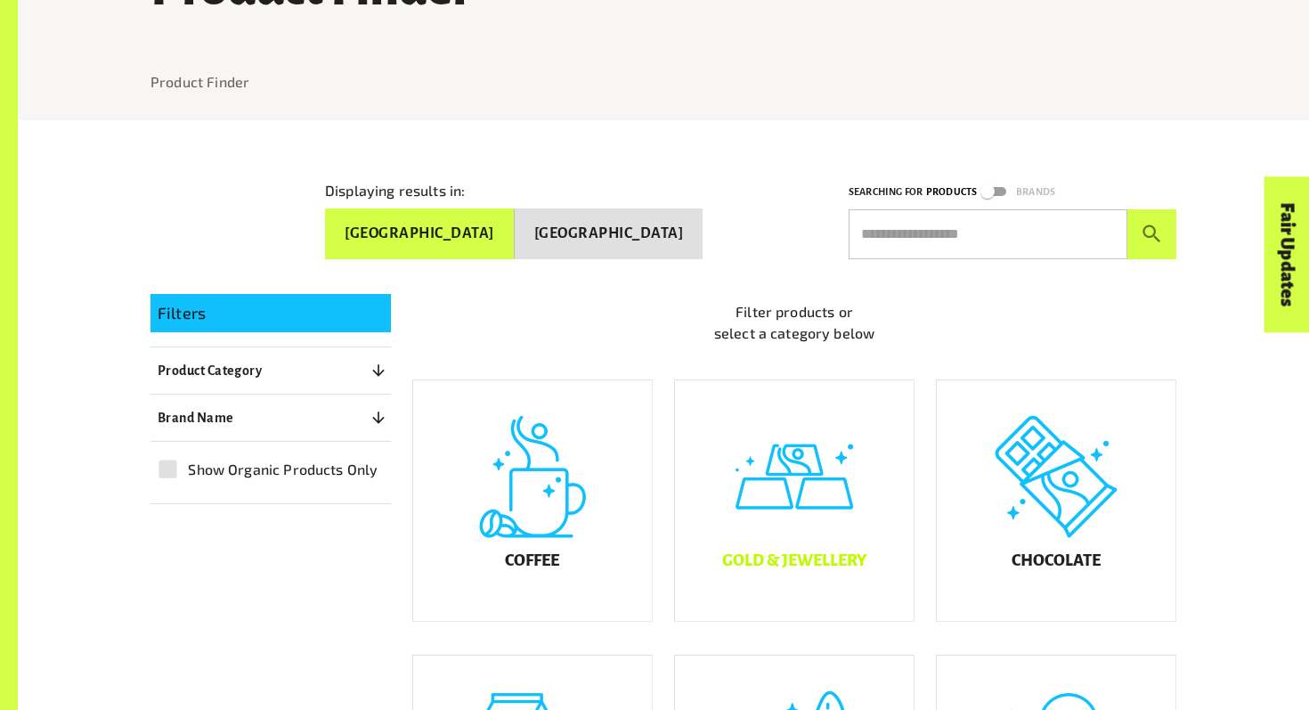
scroll to position [208, 0]
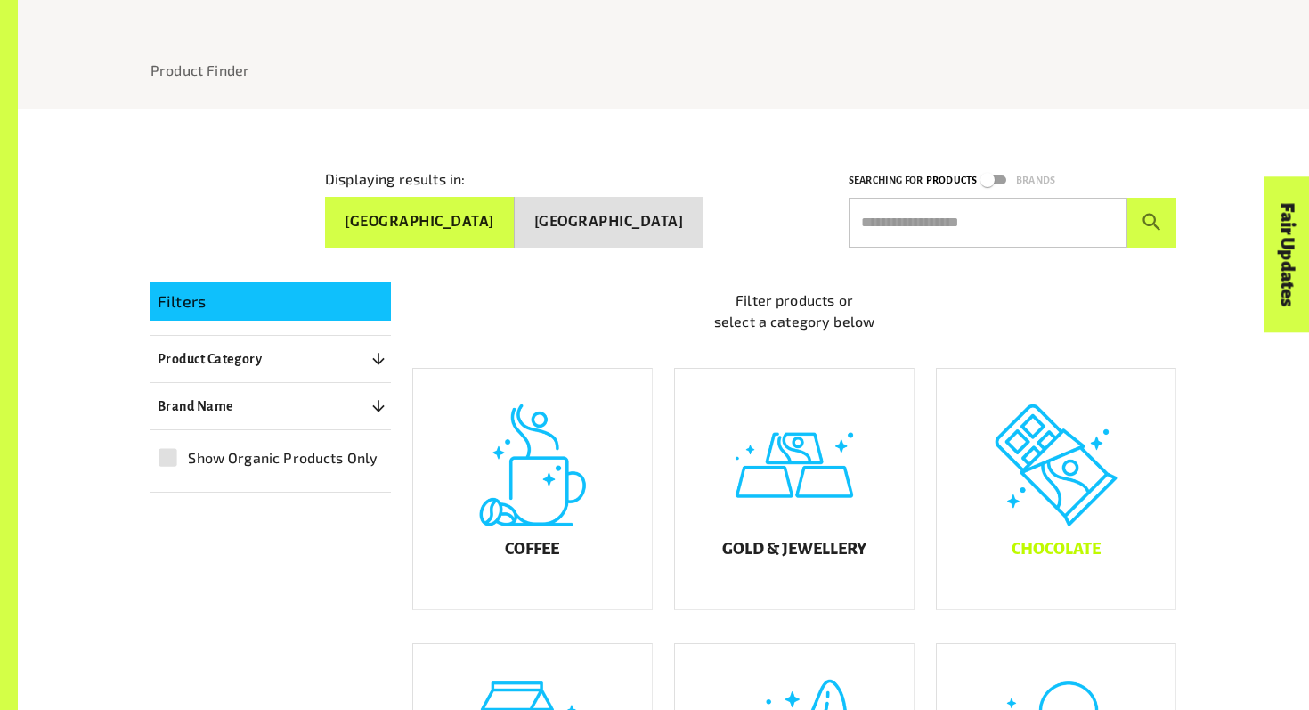
click at [1058, 541] on div "Chocolate" at bounding box center [1056, 489] width 239 height 240
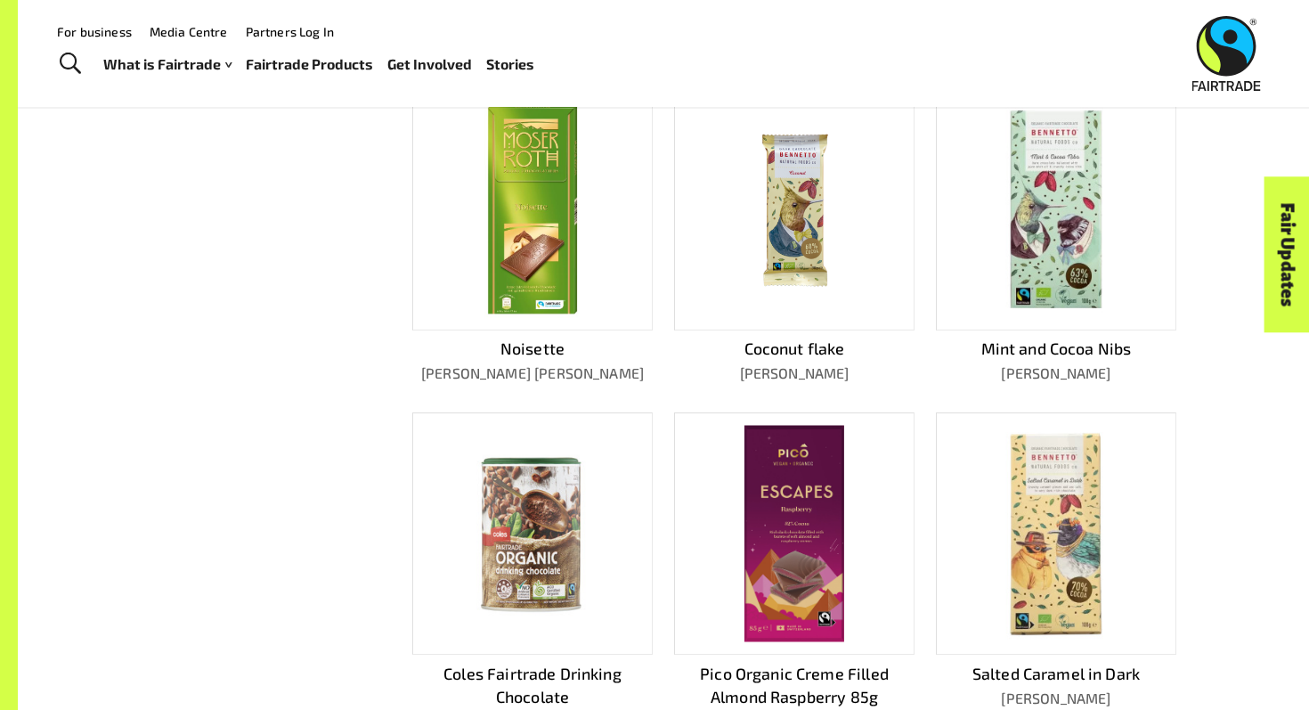
scroll to position [81, 0]
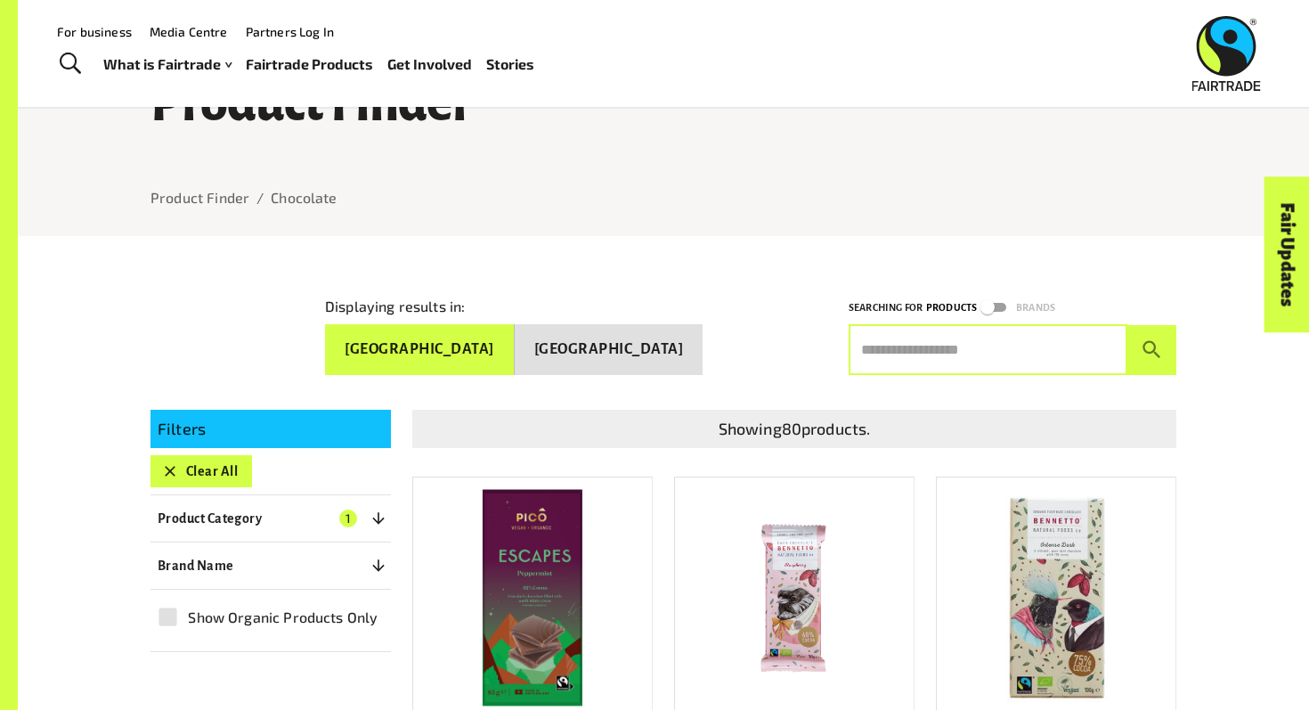
click at [945, 336] on input "text" at bounding box center [987, 350] width 279 height 50
click at [750, 448] on div "Raspberry Bennetto's" at bounding box center [784, 622] width 262 height 348
click at [750, 417] on p "Showing 80 products." at bounding box center [794, 429] width 750 height 24
click at [844, 140] on div "Product Finder Product Finder / Chocolate" at bounding box center [663, 101] width 1068 height 272
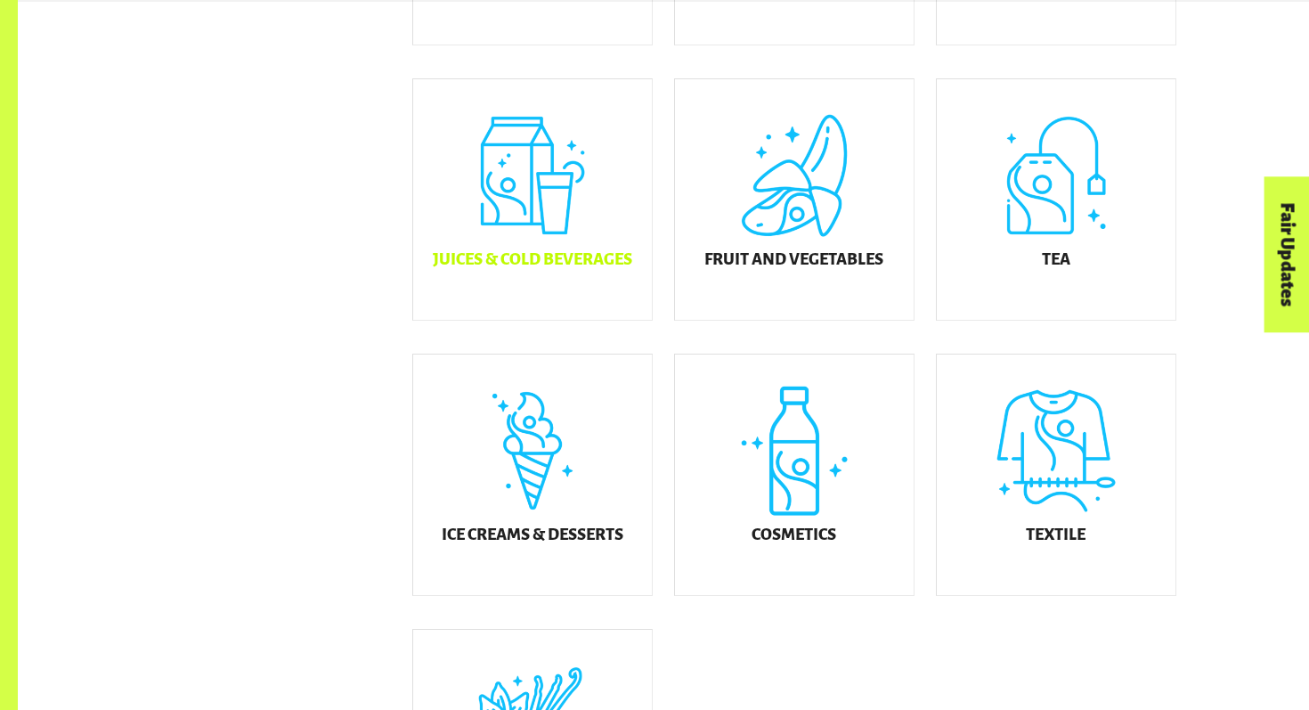
click at [541, 305] on div "Juices & Cold Beverages" at bounding box center [532, 199] width 239 height 240
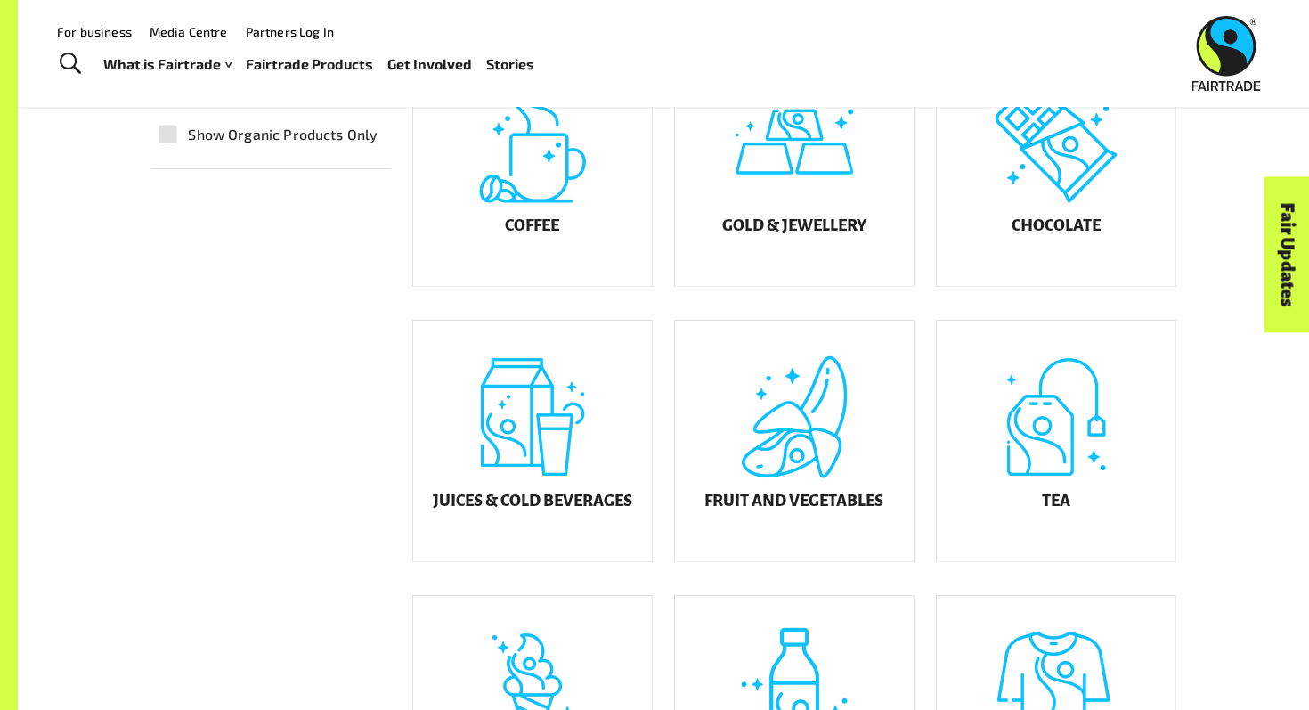
scroll to position [509, 0]
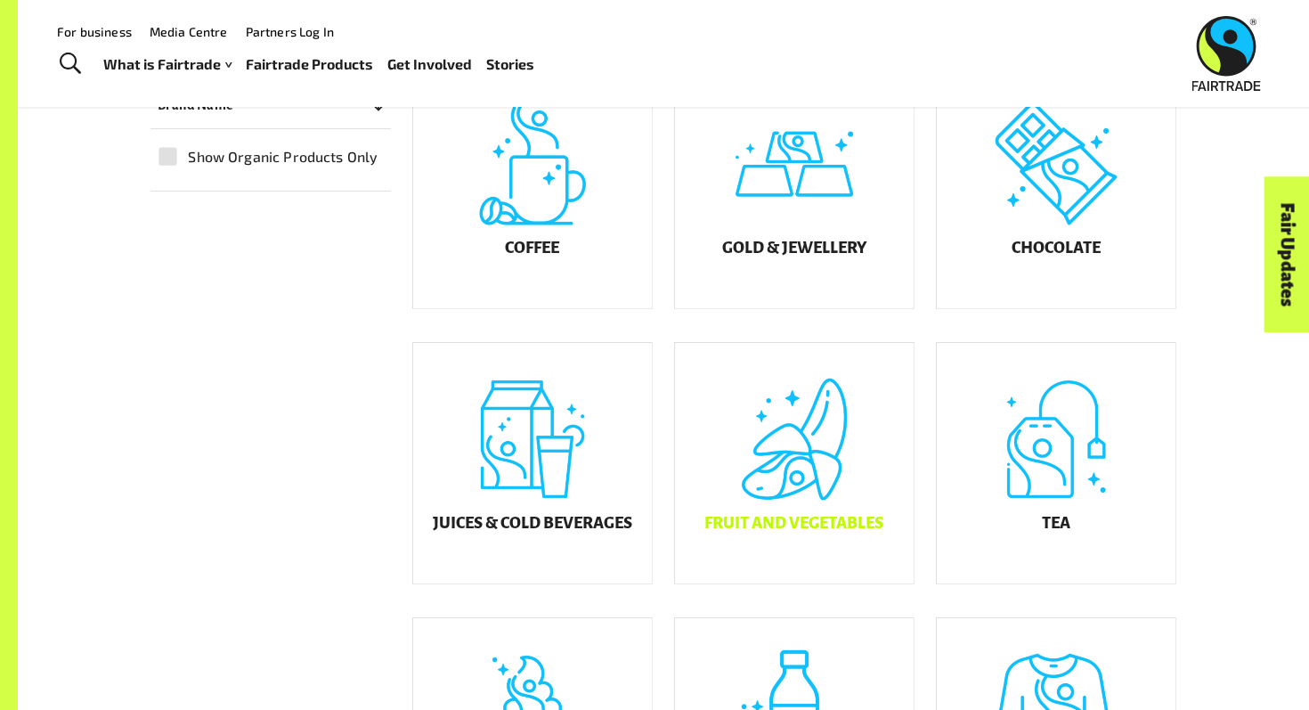
click at [793, 485] on div "Fruit and Vegetables" at bounding box center [794, 463] width 239 height 240
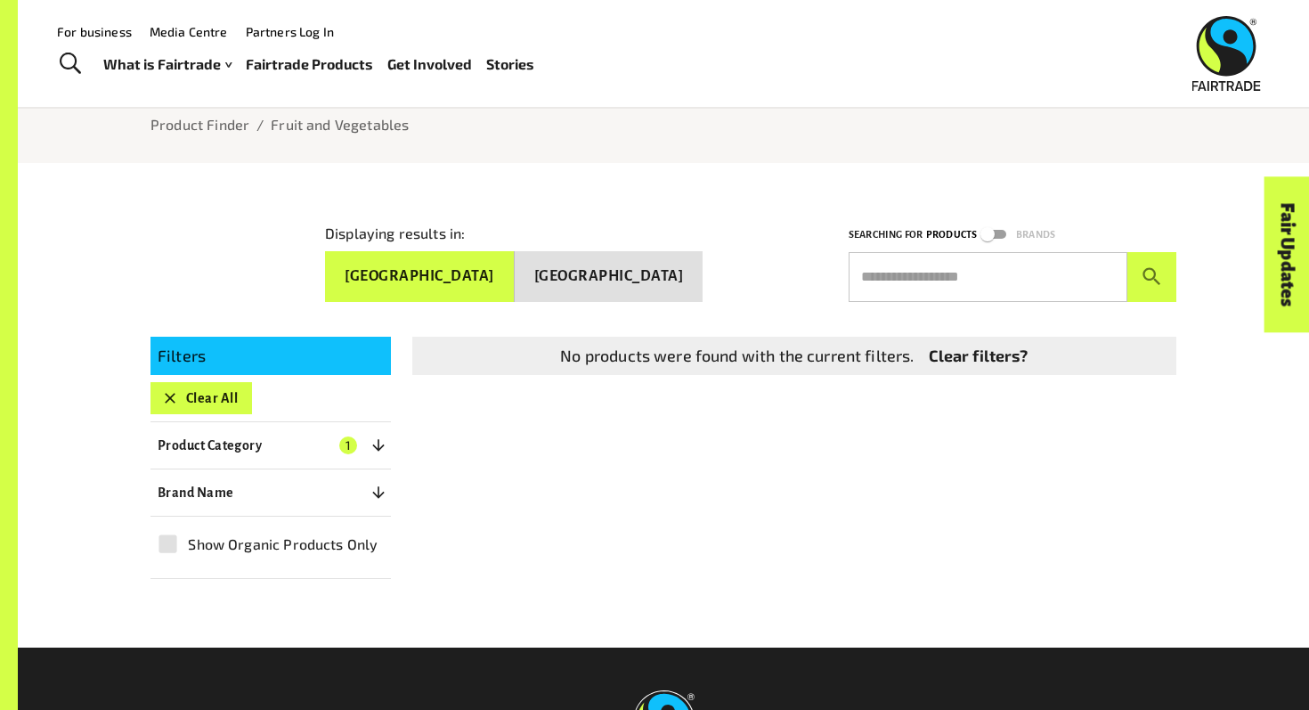
scroll to position [148, 0]
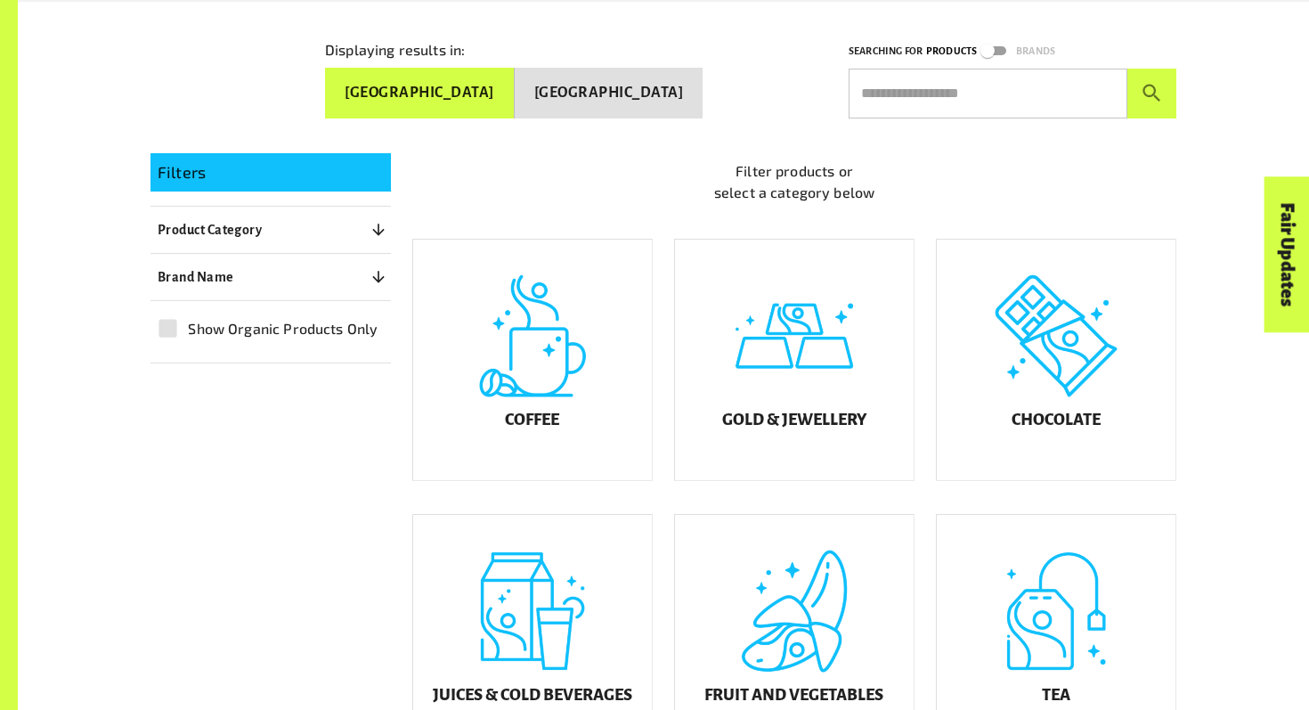
scroll to position [385, 0]
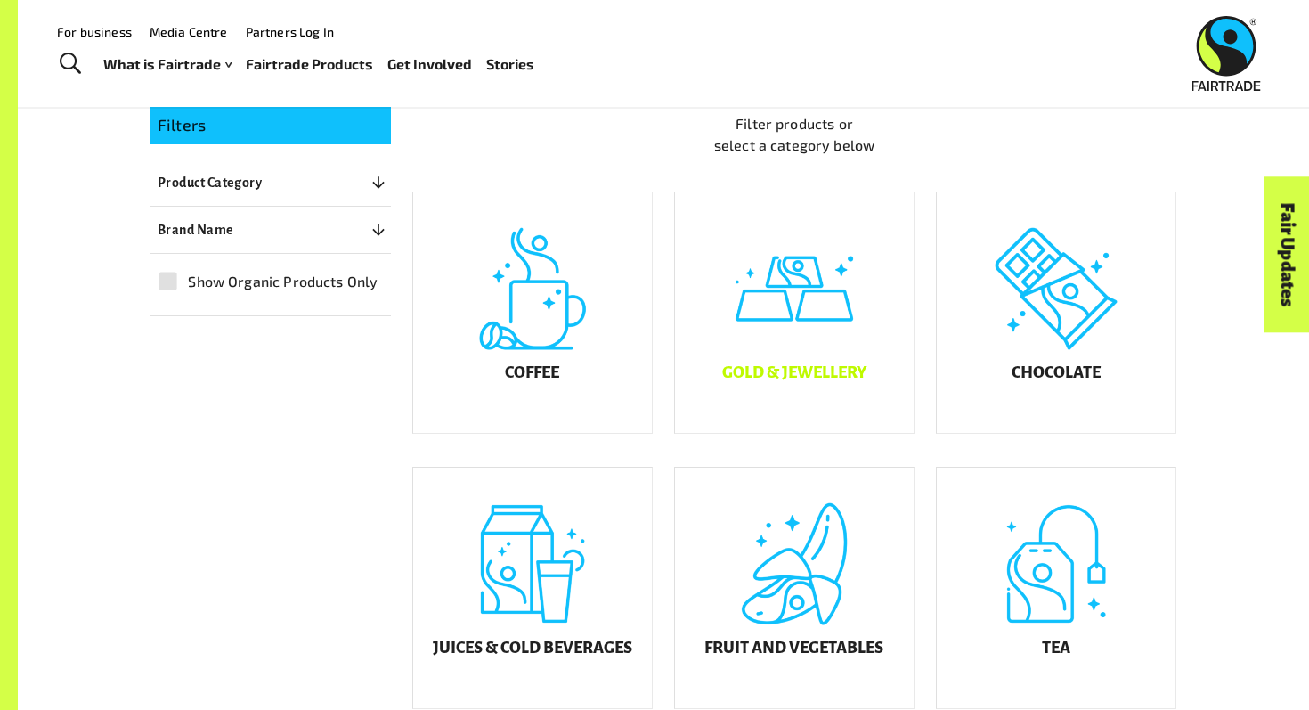
click at [822, 311] on div "Gold & Jewellery" at bounding box center [794, 312] width 239 height 240
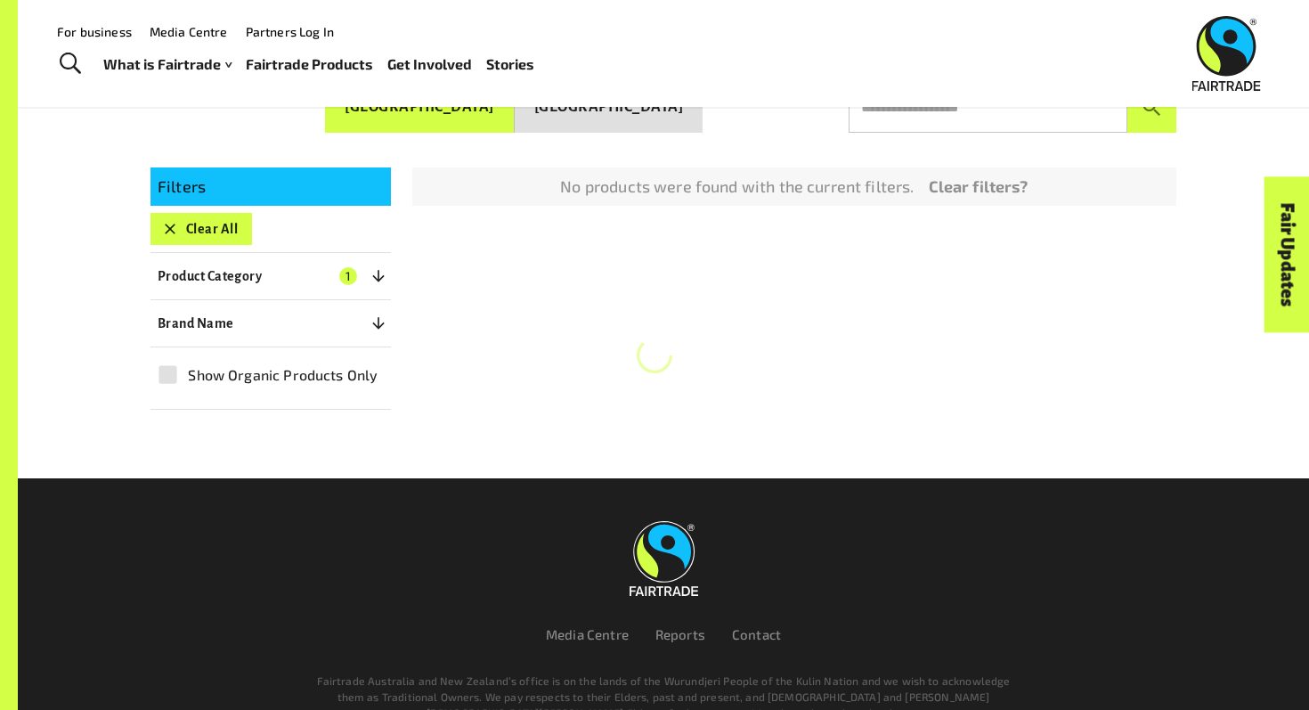
scroll to position [317, 0]
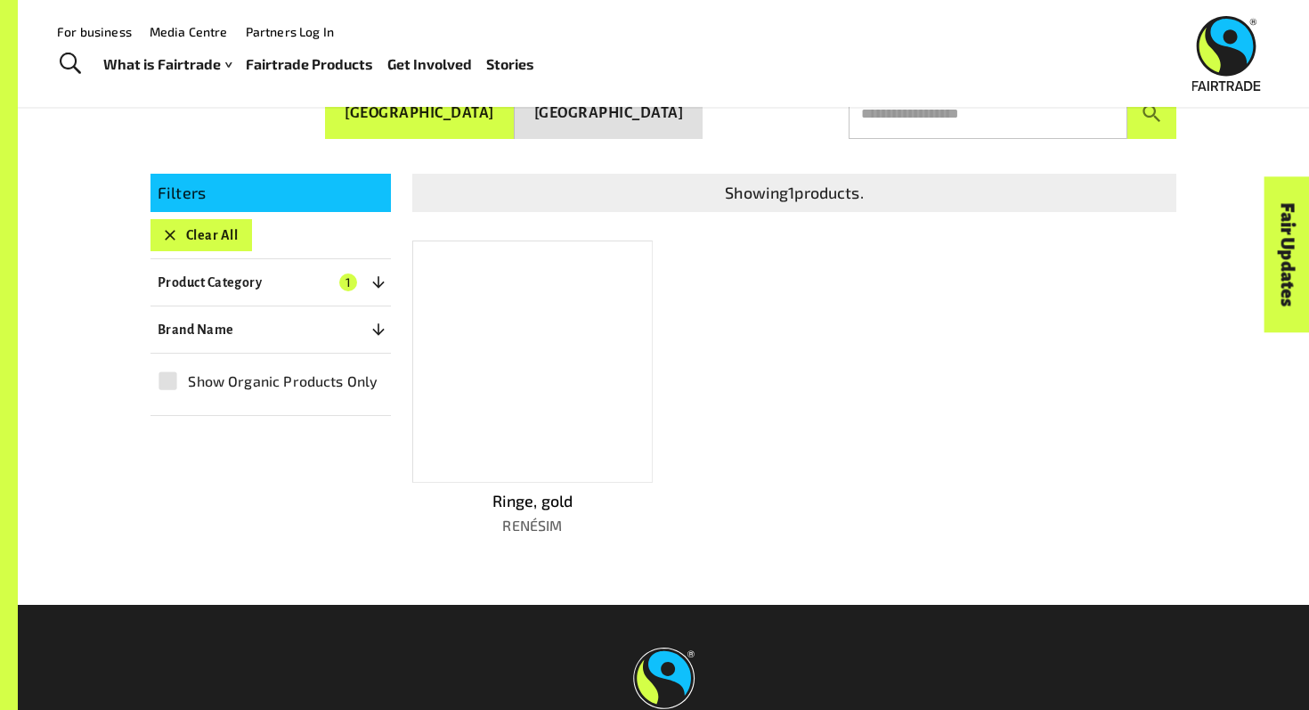
click at [546, 435] on div at bounding box center [532, 361] width 240 height 242
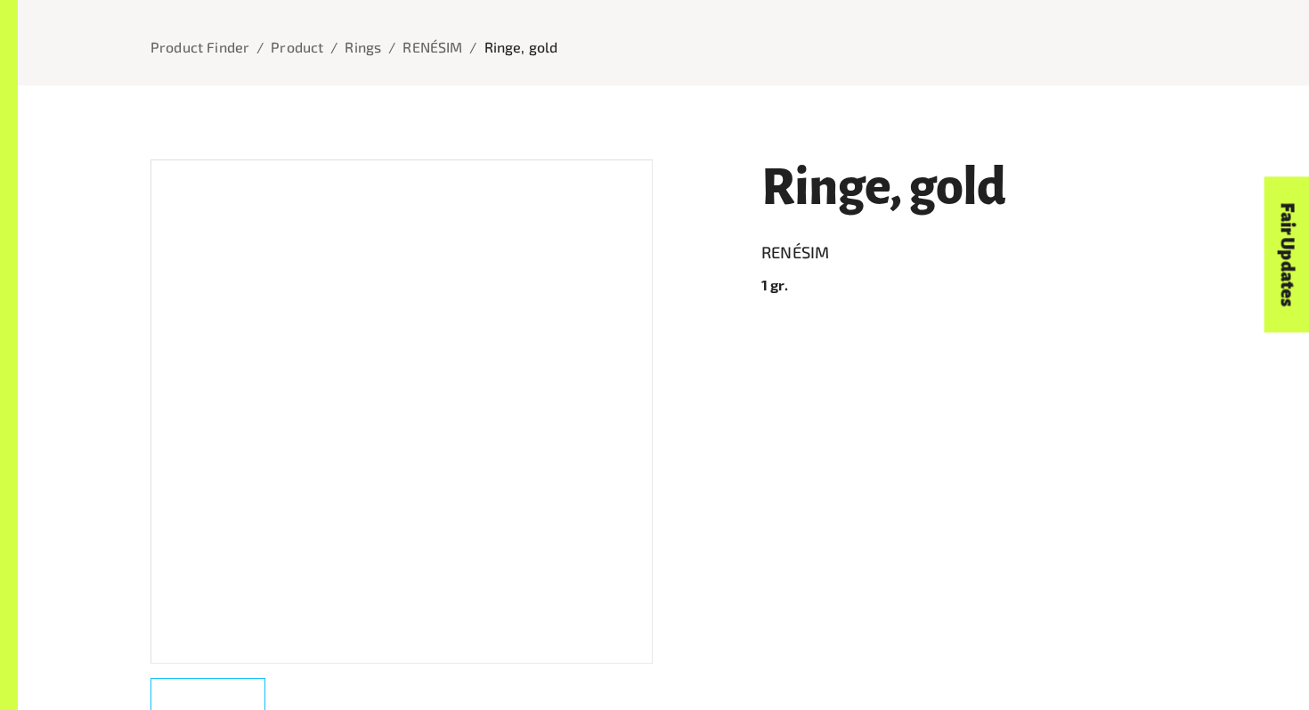
scroll to position [241, 0]
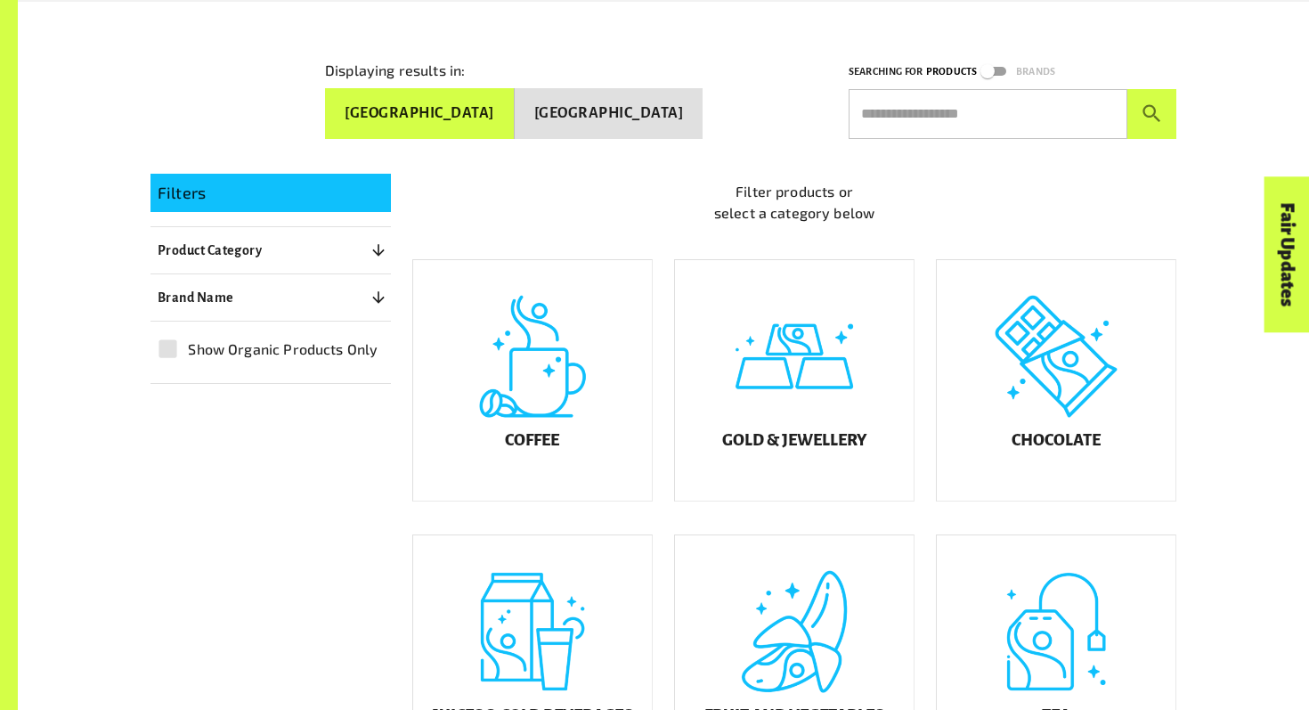
scroll to position [385, 0]
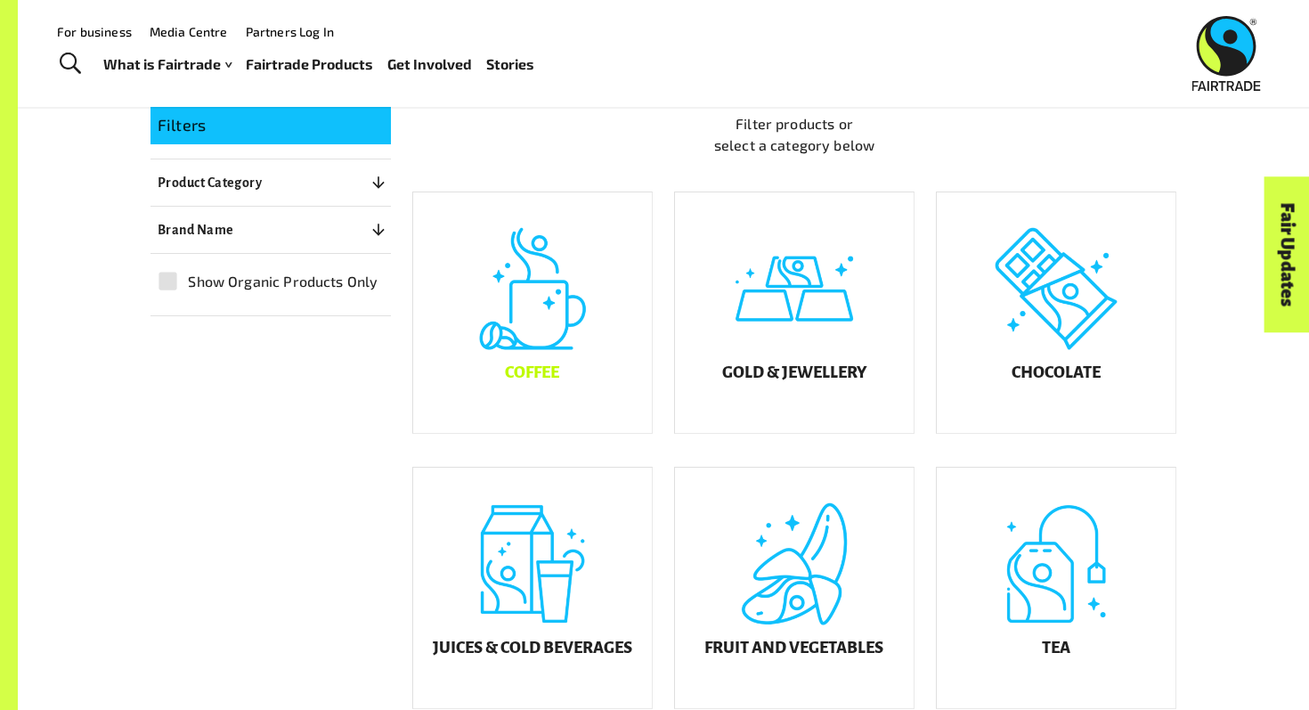
click at [540, 417] on div "Coffee" at bounding box center [532, 312] width 239 height 240
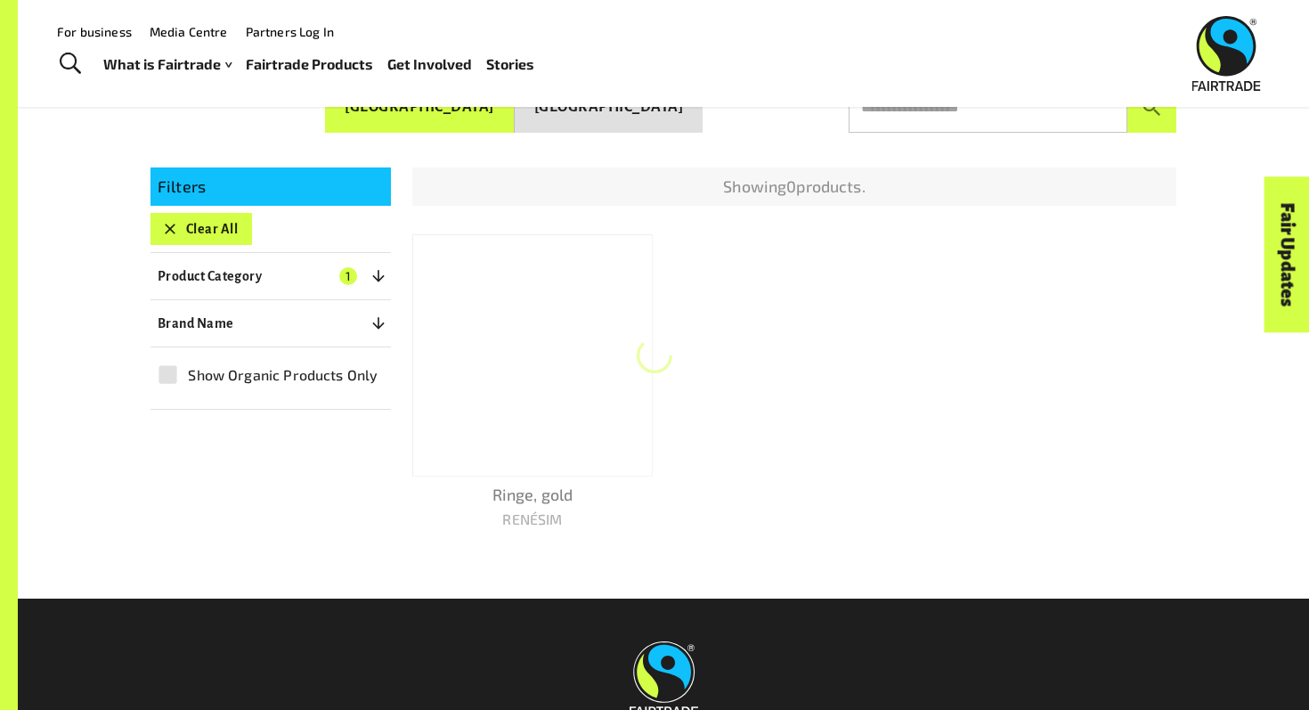
scroll to position [317, 0]
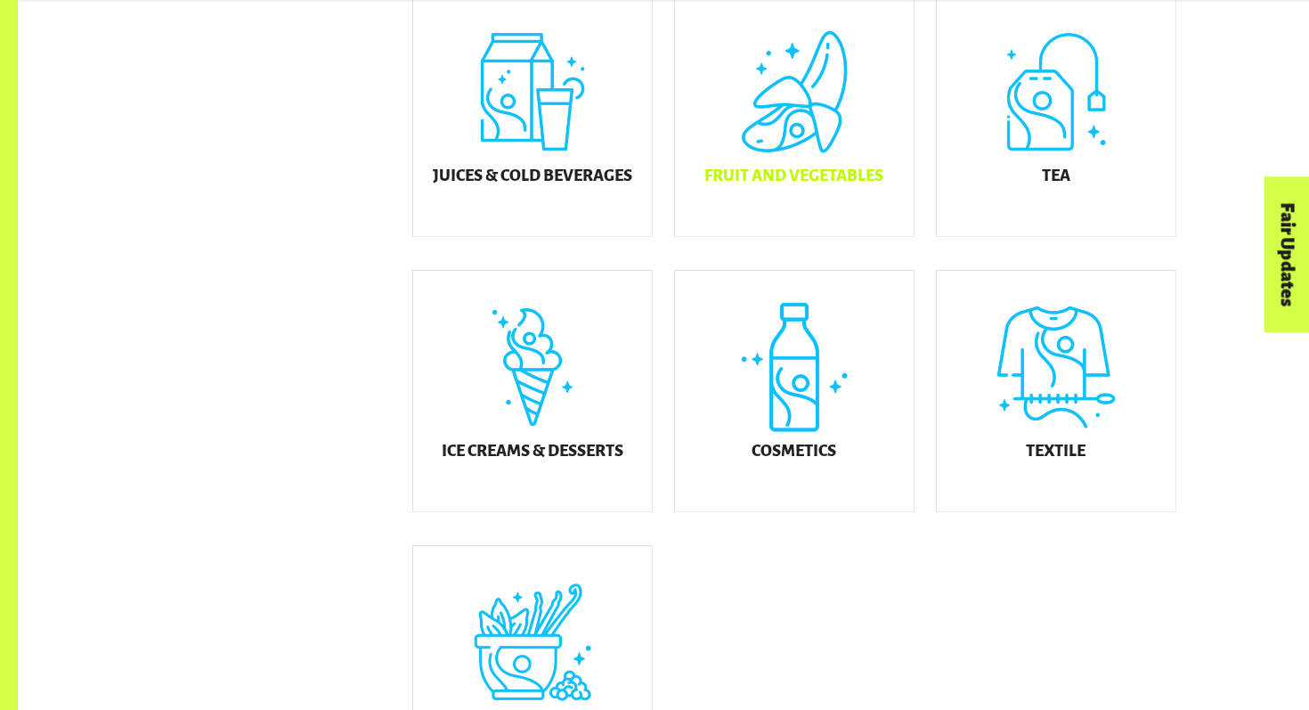
scroll to position [971, 0]
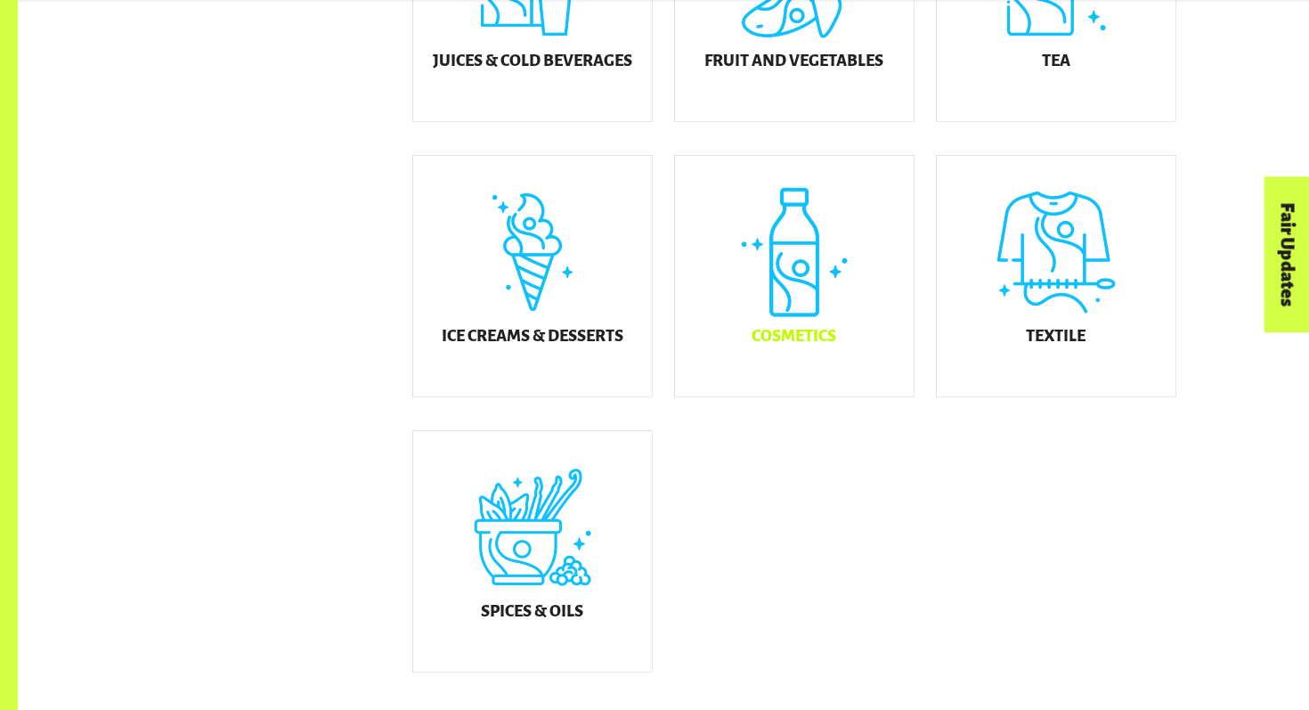
click at [779, 323] on div "Cosmetics" at bounding box center [794, 276] width 239 height 240
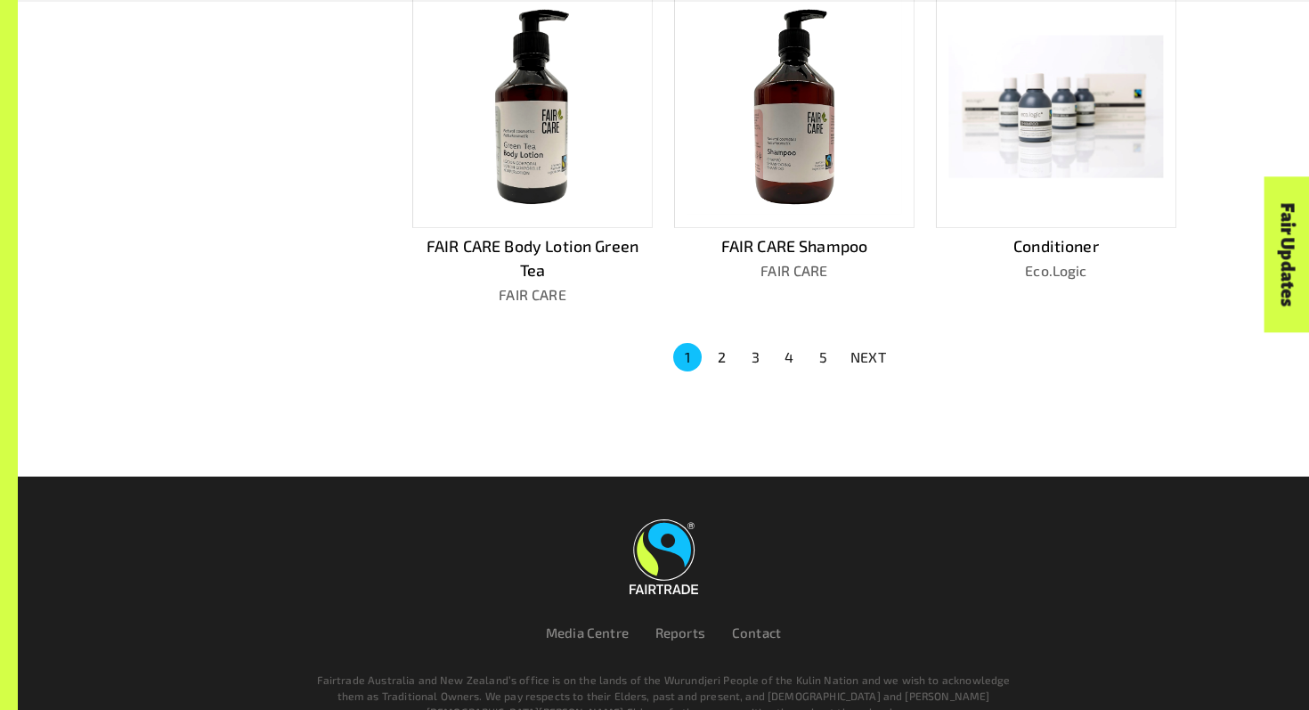
scroll to position [1281, 0]
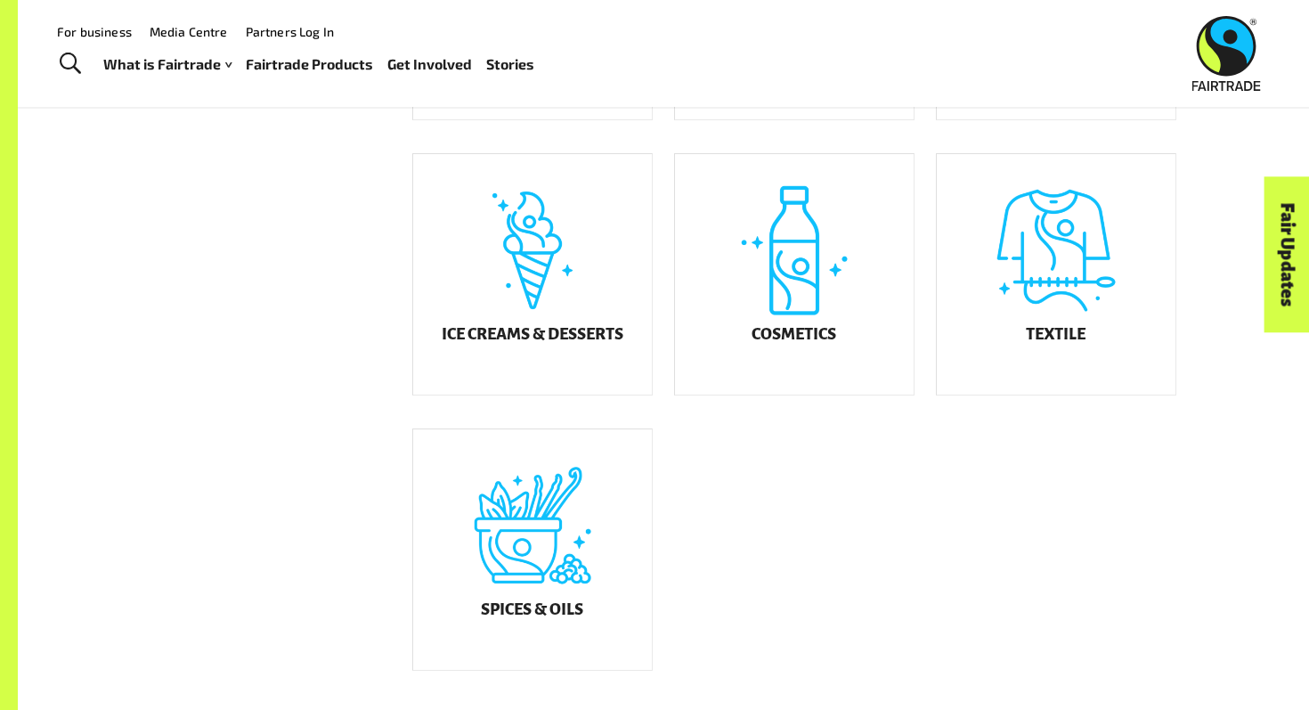
scroll to position [971, 0]
click at [548, 590] on div "Spices & Oils" at bounding box center [532, 551] width 239 height 240
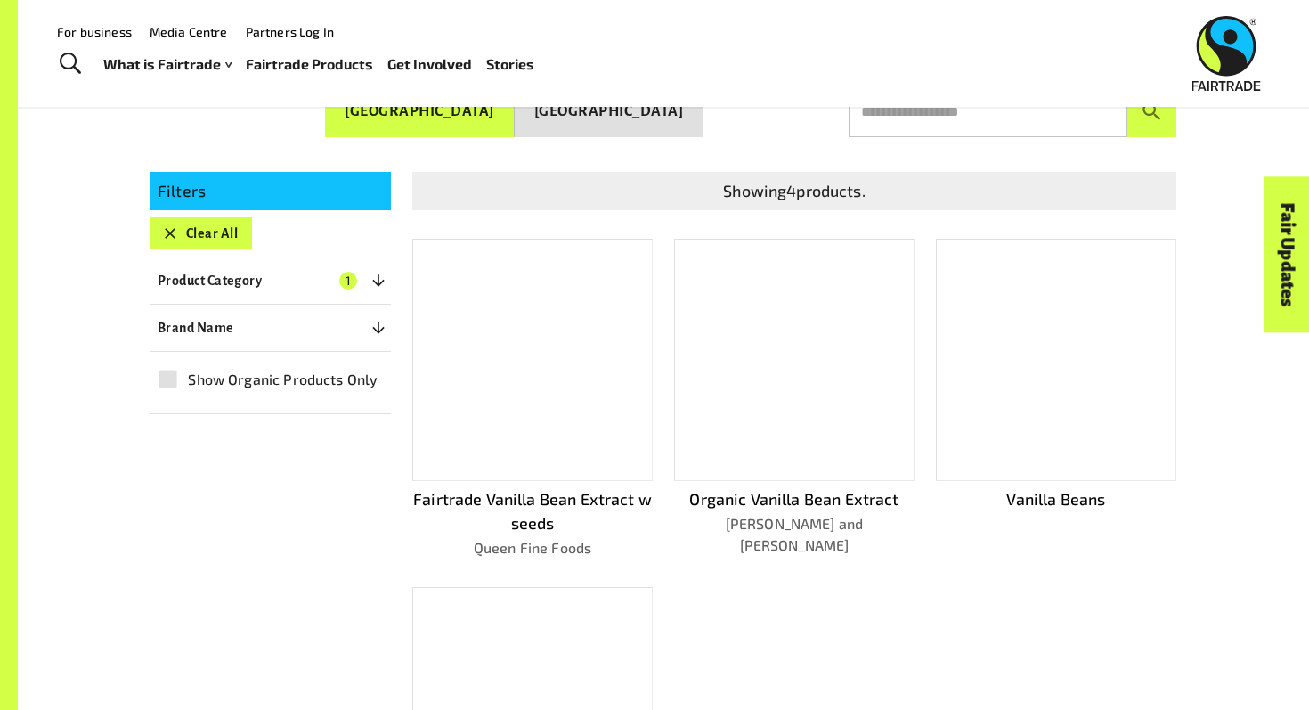
scroll to position [317, 0]
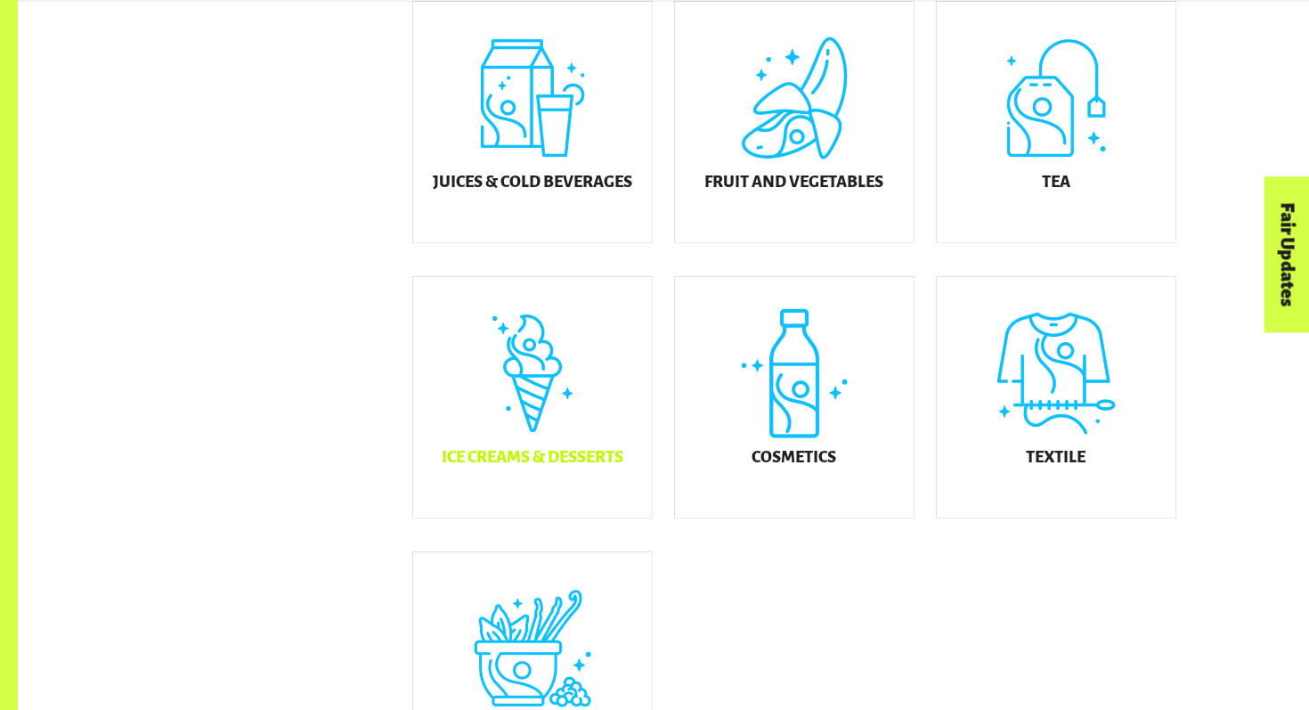
scroll to position [856, 0]
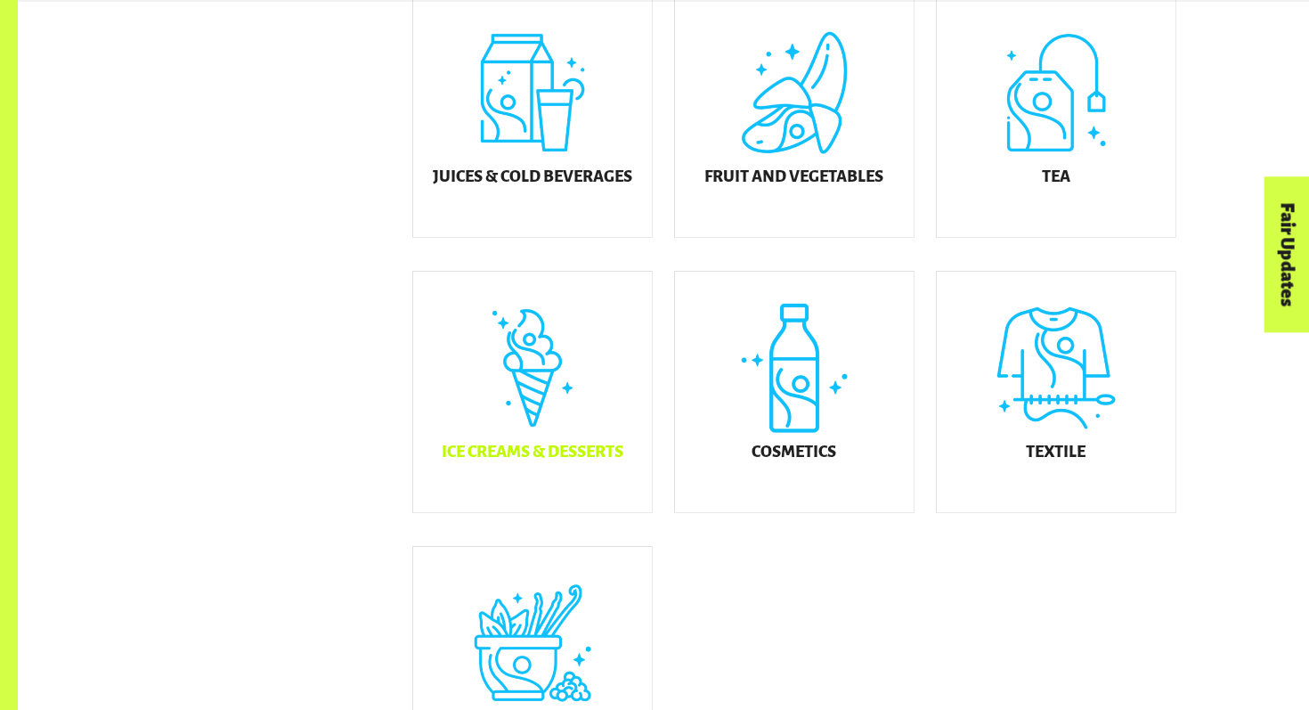
click at [552, 442] on div "Ice Creams & Desserts" at bounding box center [532, 392] width 239 height 240
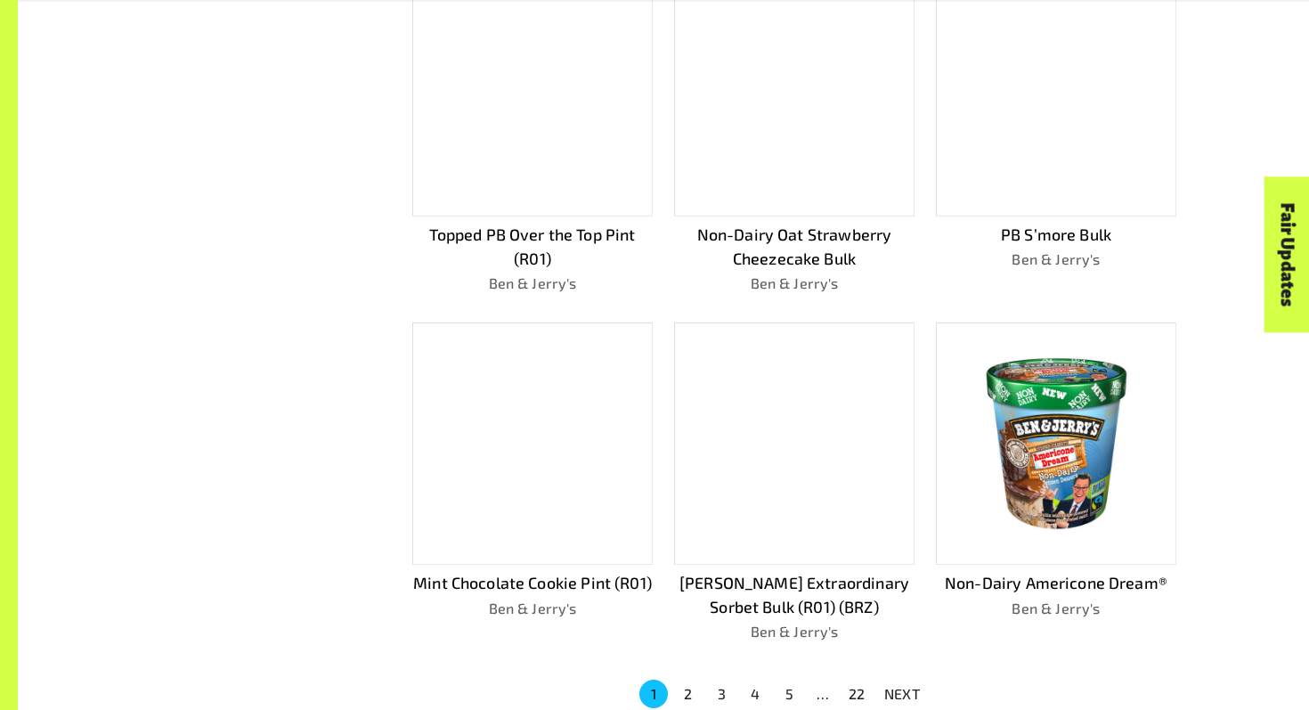
scroll to position [927, 0]
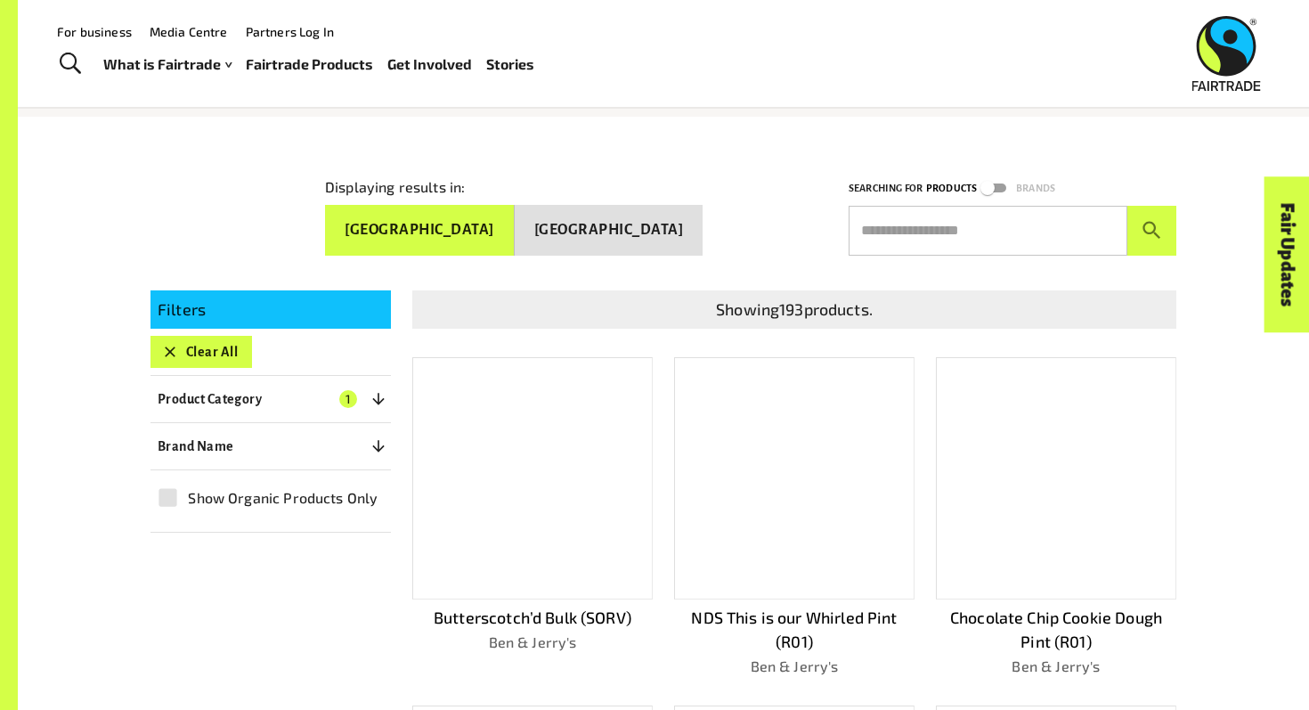
click at [1038, 607] on p "Chocolate Chip Cookie Dough Pint (R01)" at bounding box center [1056, 629] width 240 height 48
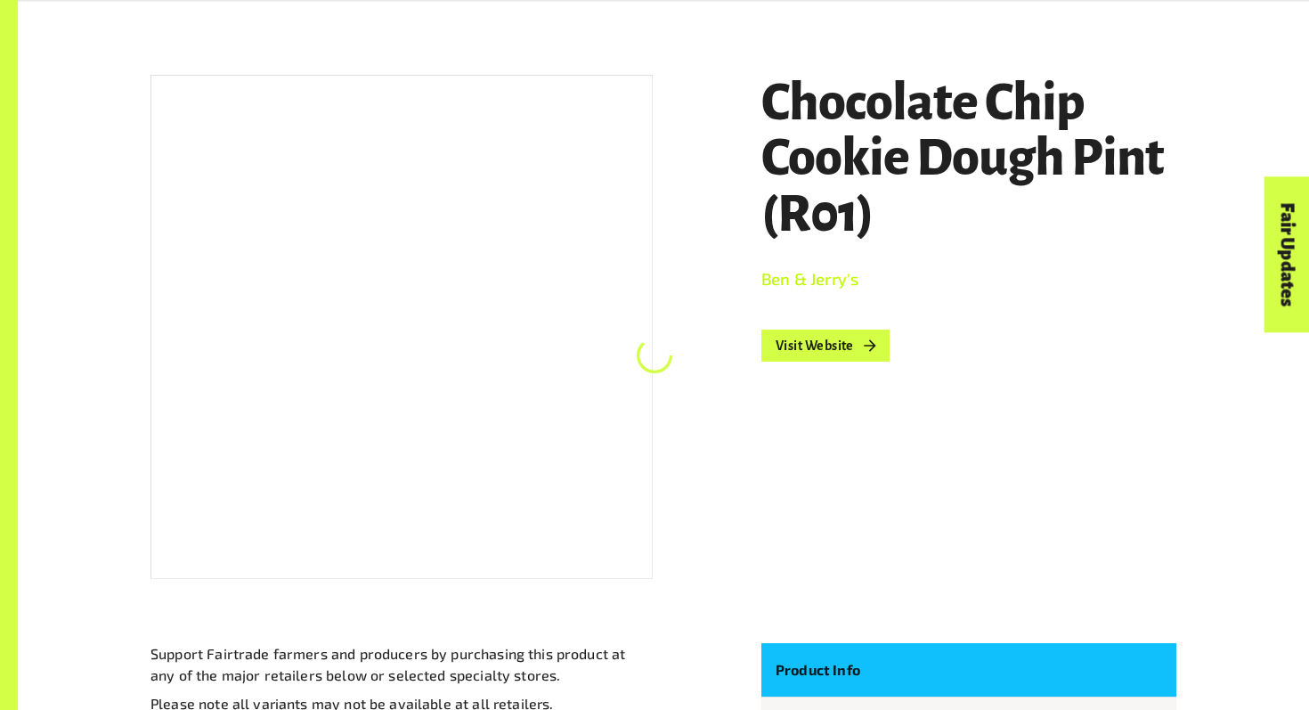
scroll to position [317, 0]
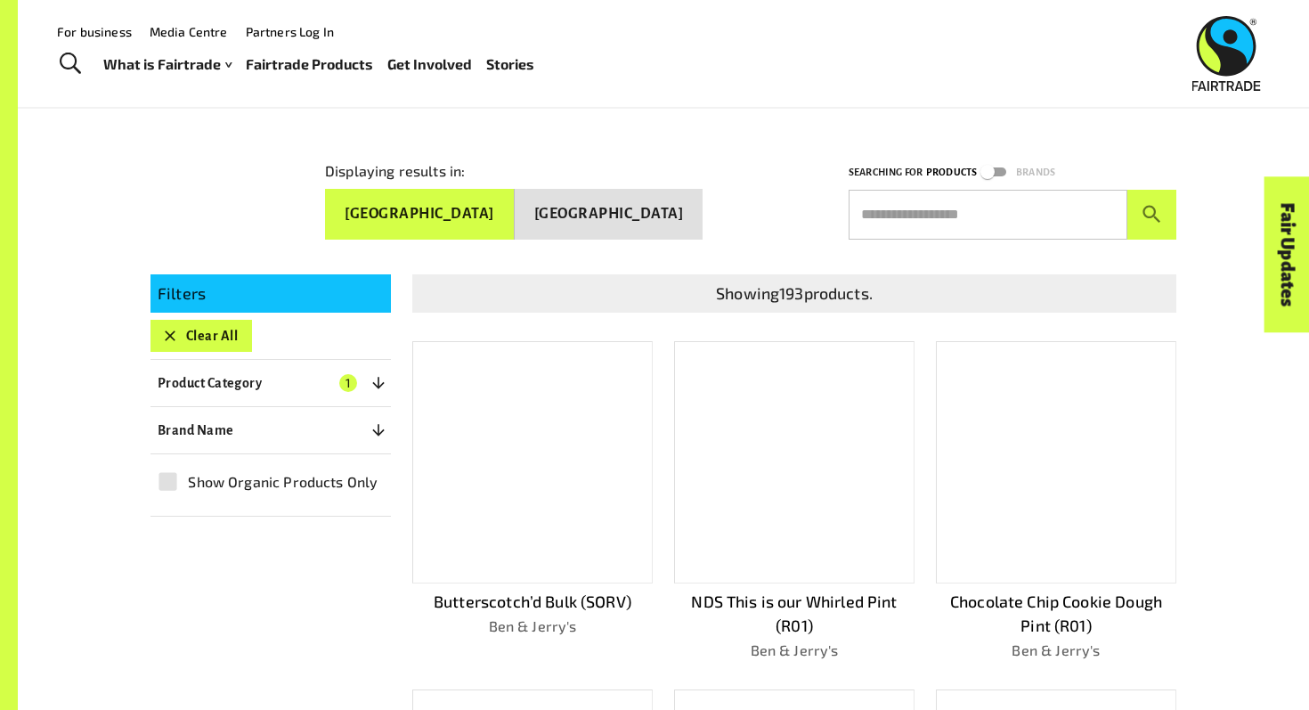
scroll to position [200, 0]
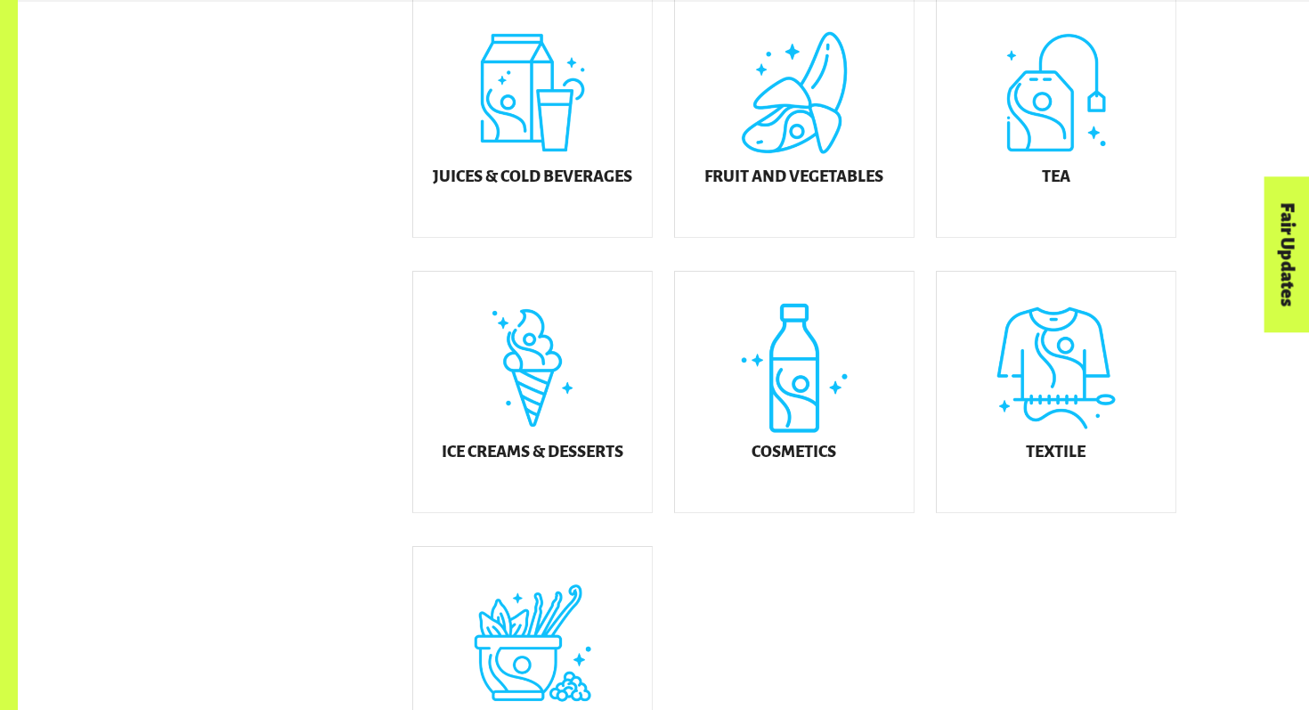
scroll to position [856, 0]
click at [1035, 386] on div "Textile" at bounding box center [1056, 392] width 239 height 240
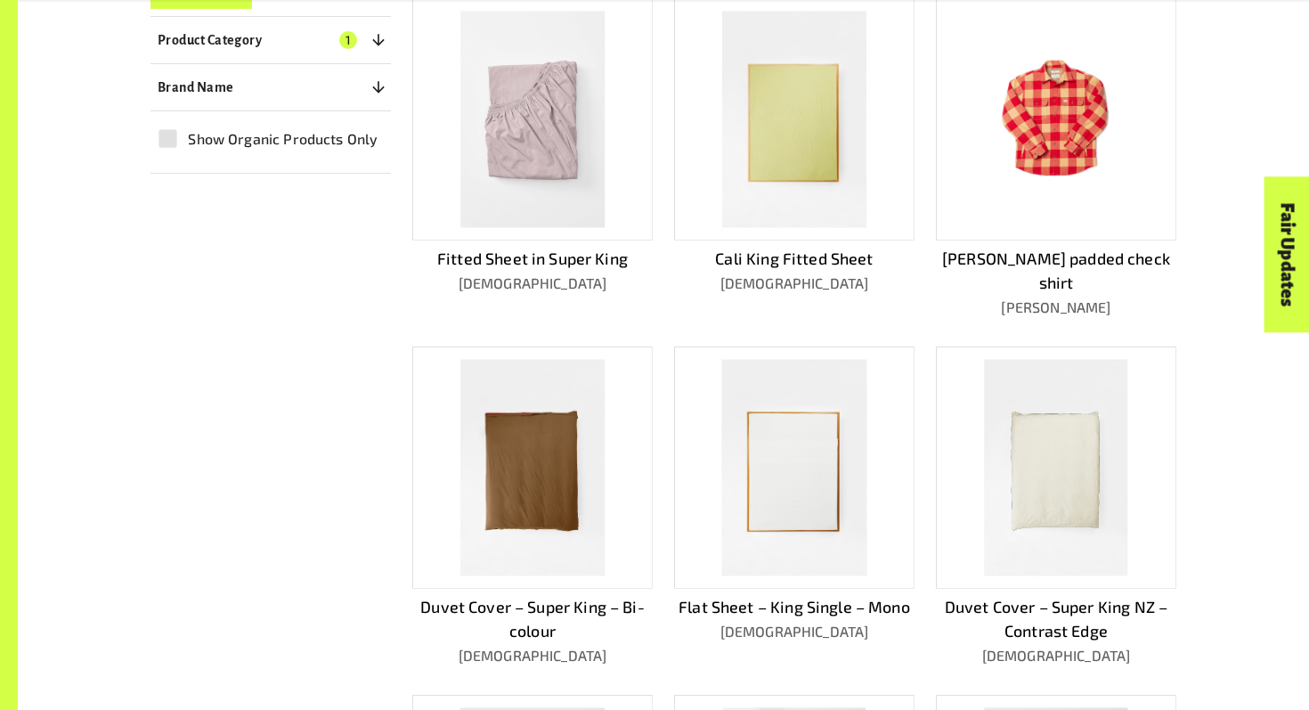
scroll to position [564, 0]
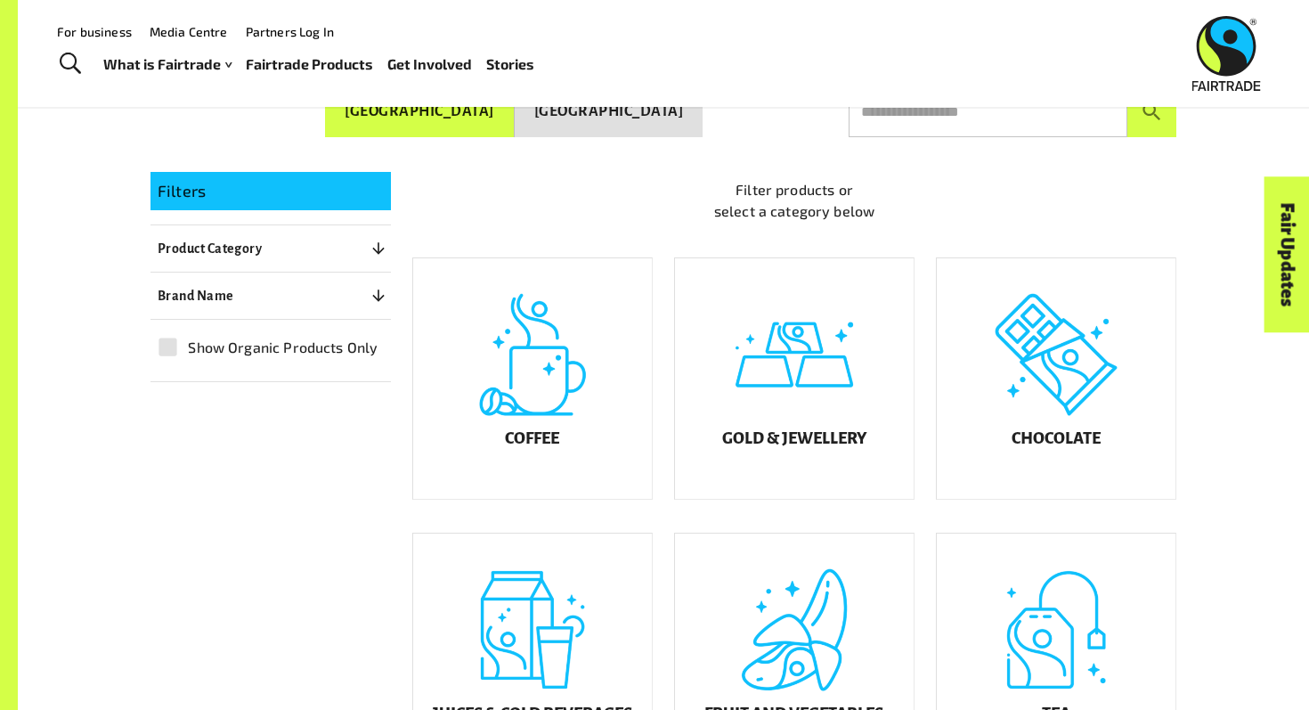
scroll to position [321, 0]
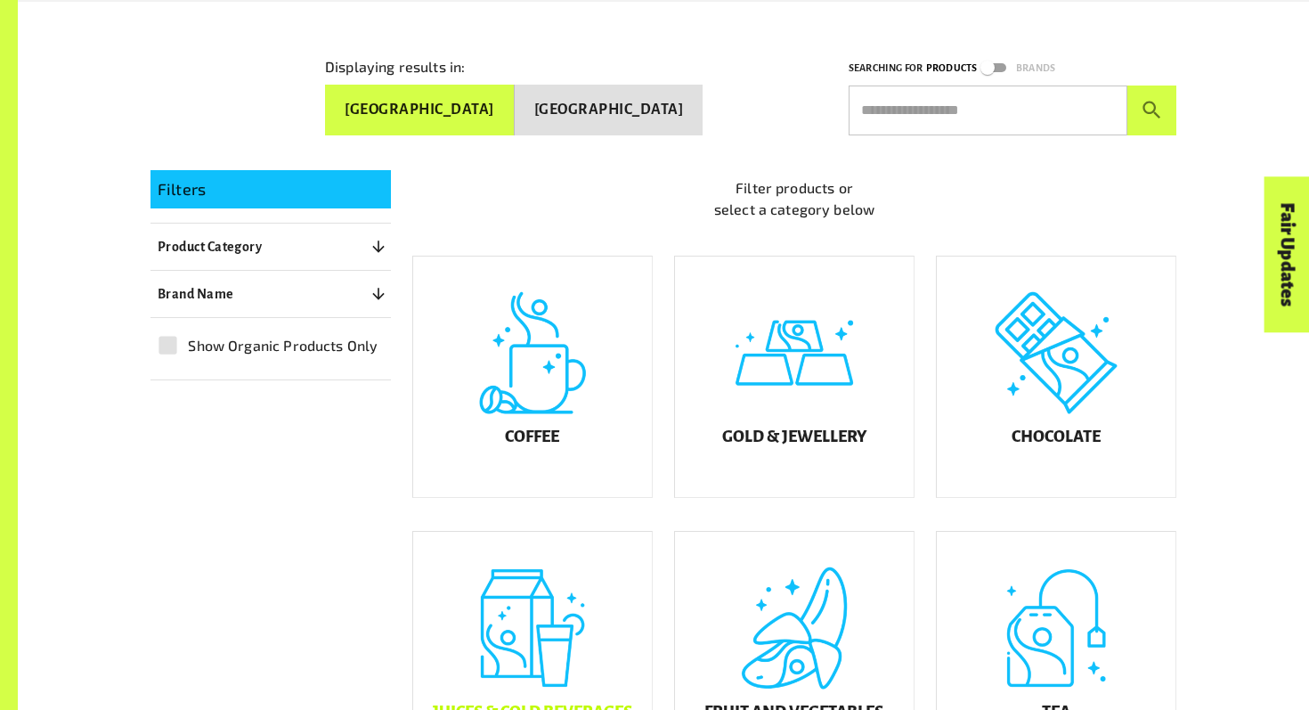
click at [537, 626] on div "Juices & Cold Beverages" at bounding box center [532, 652] width 239 height 240
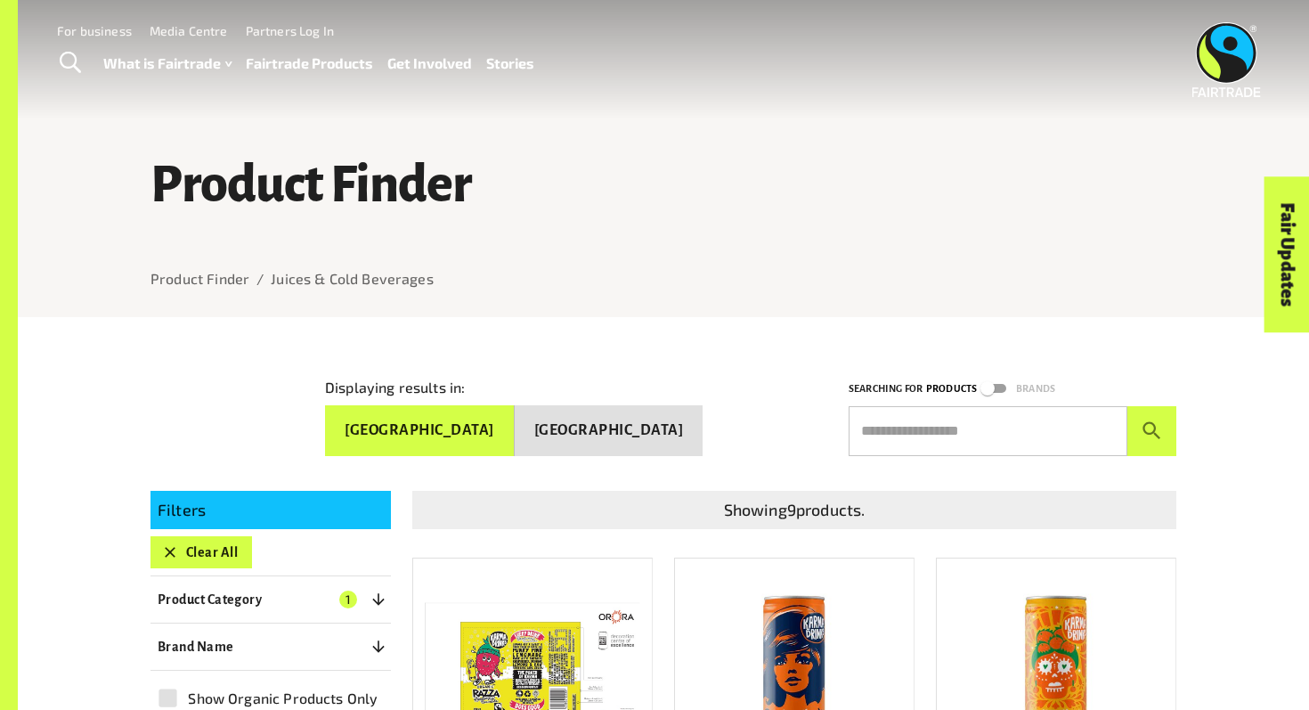
click at [68, 45] on link "Toggle Search" at bounding box center [70, 63] width 44 height 45
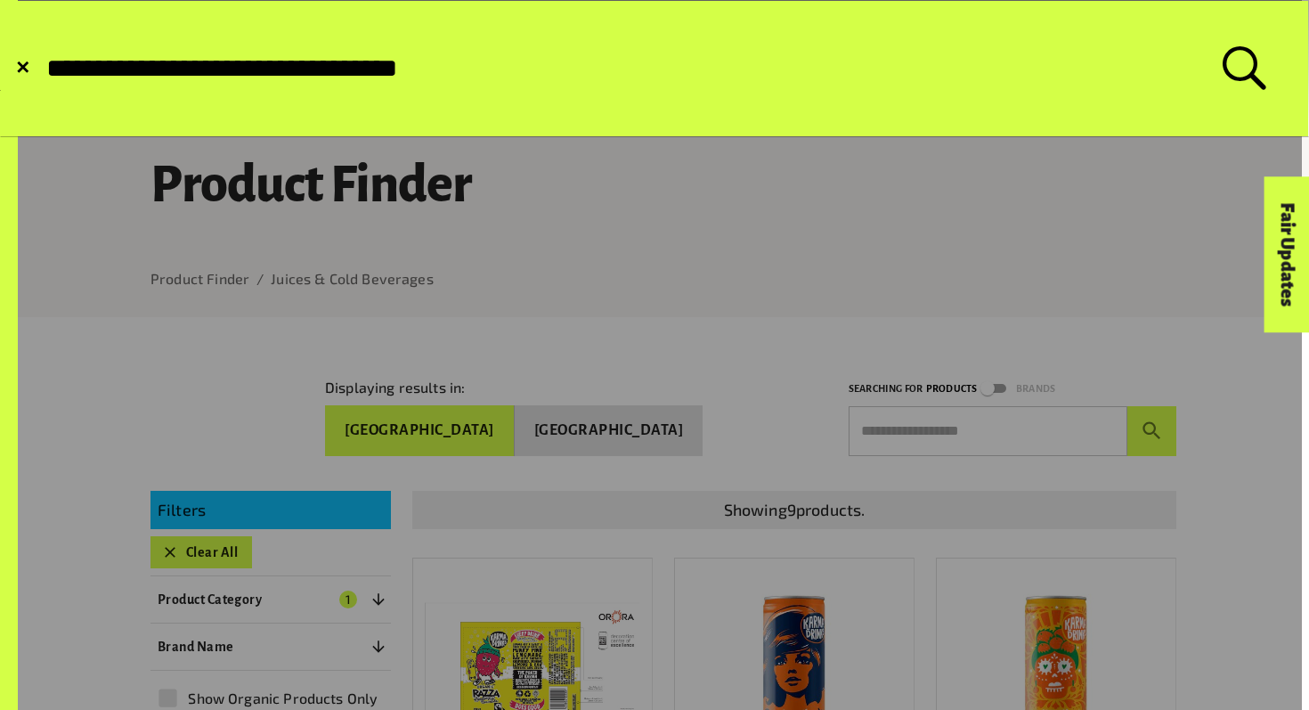
type input "**********"
click at [44, 69] on button "Submit Search" at bounding box center [44, 69] width 1 height 1
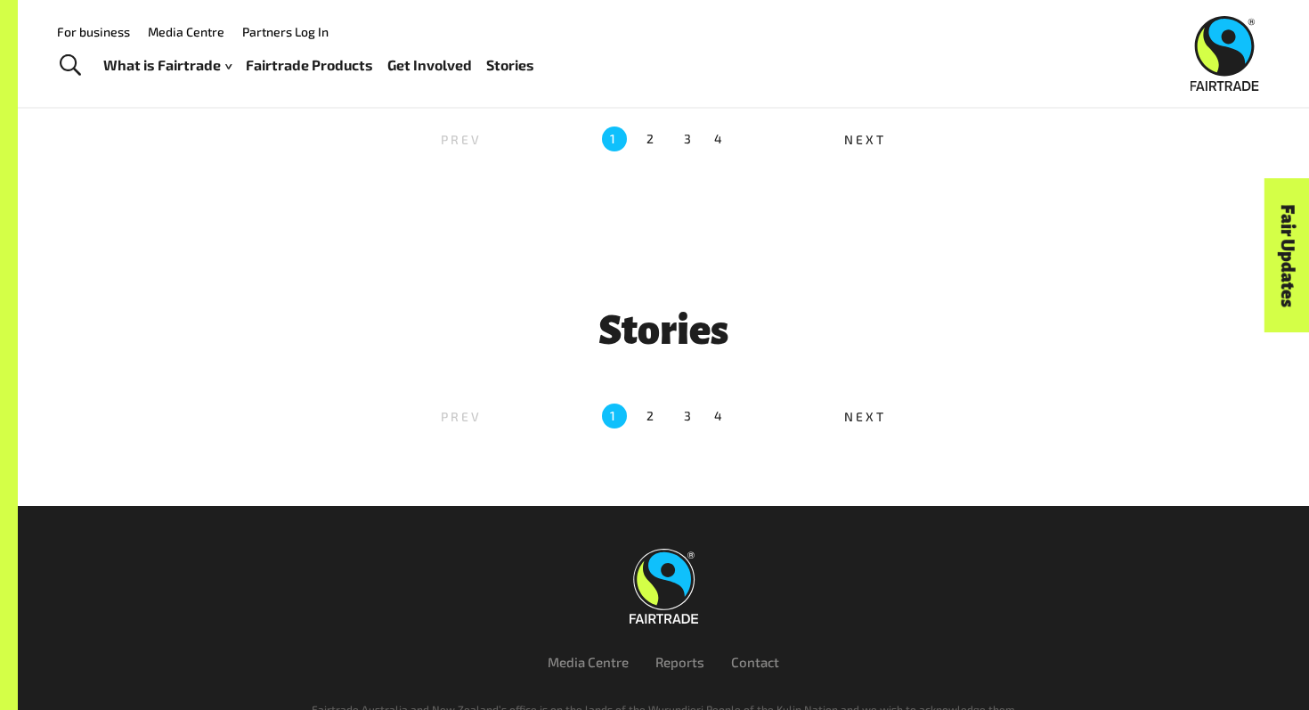
scroll to position [694, 0]
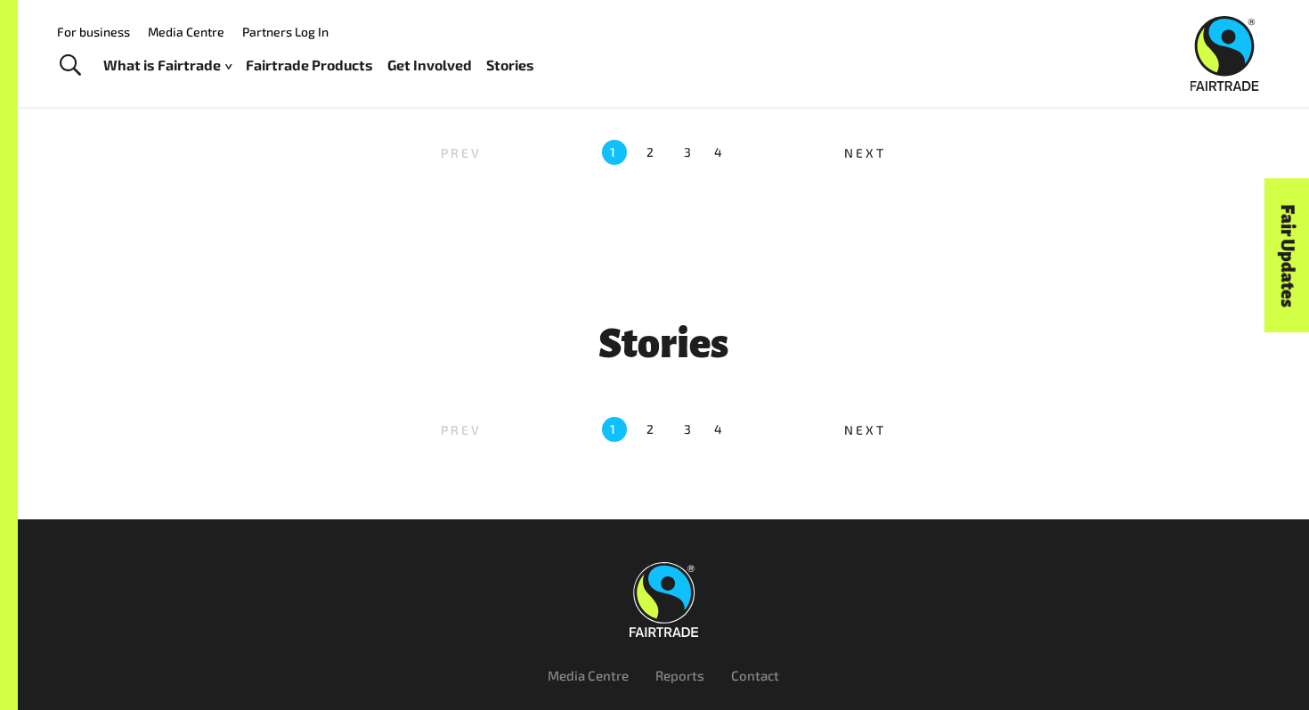
click at [879, 145] on span "Next" at bounding box center [864, 152] width 41 height 15
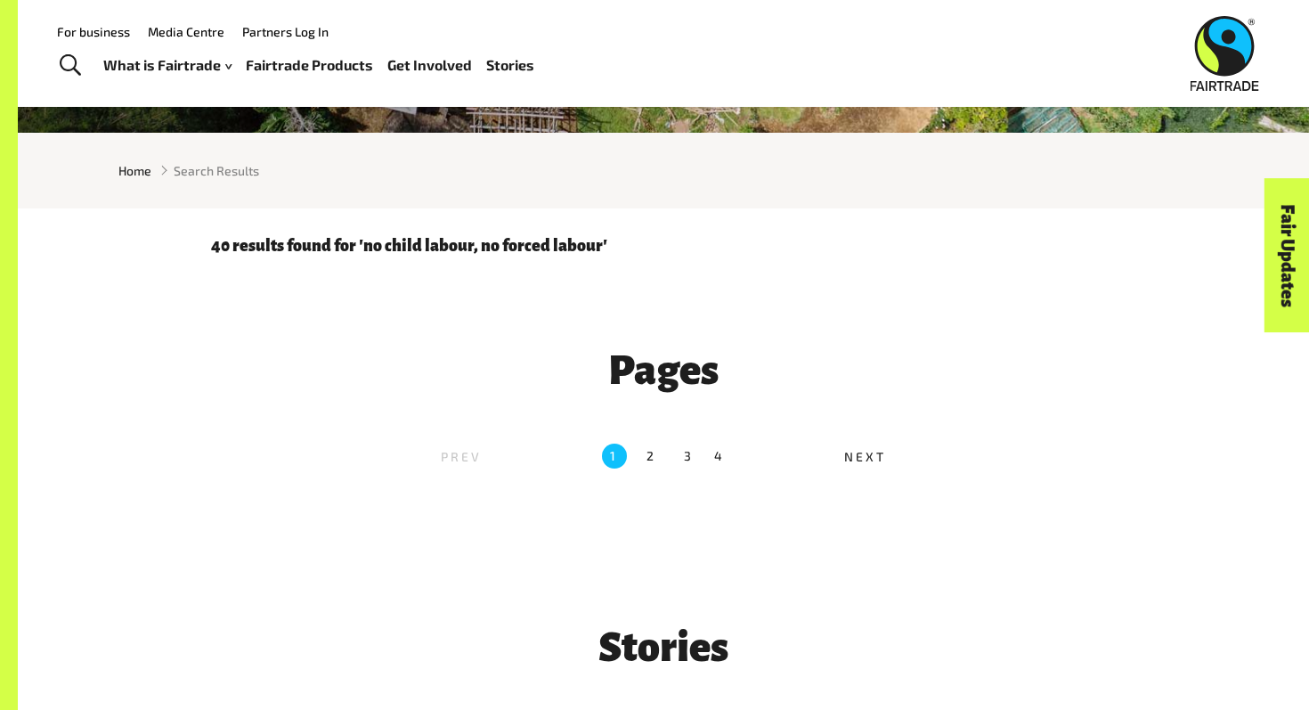
scroll to position [387, 0]
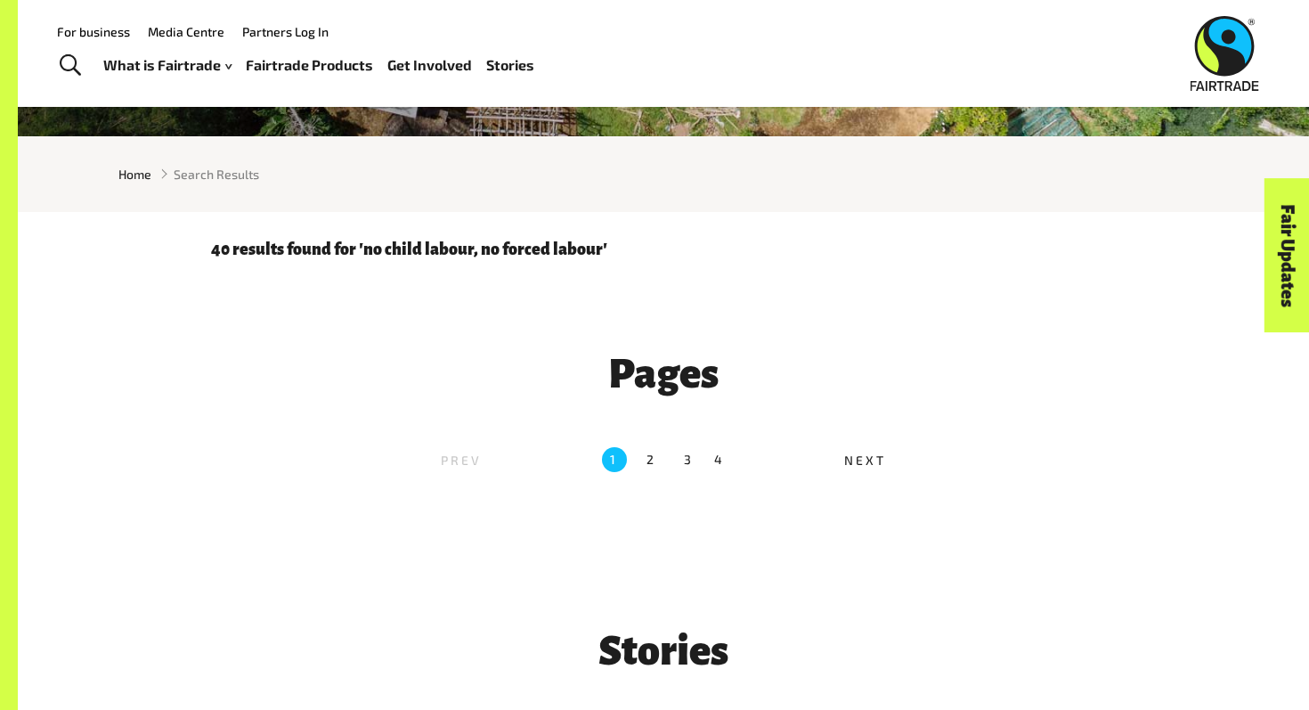
click at [871, 467] on span "Next" at bounding box center [864, 459] width 41 height 15
